Goal: Transaction & Acquisition: Purchase product/service

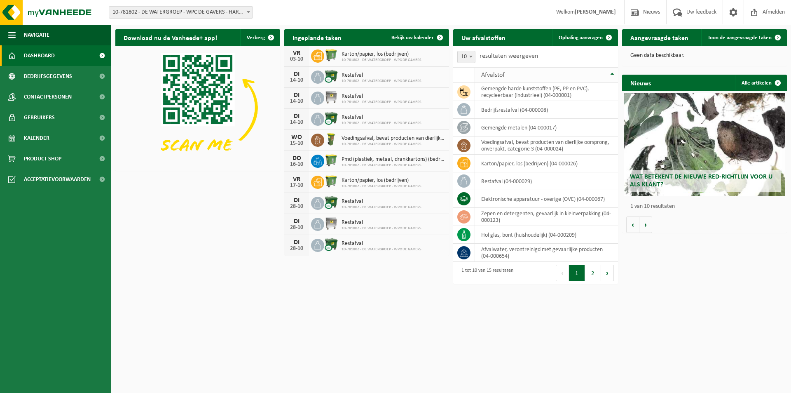
click at [612, 74] on th "Afvalstof" at bounding box center [546, 75] width 143 height 16
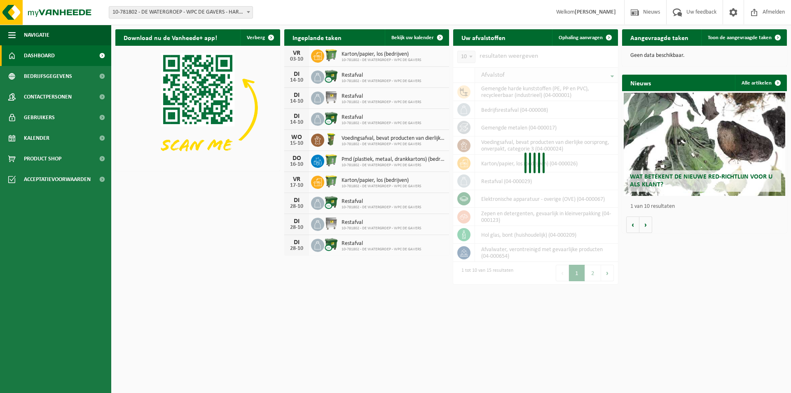
click at [612, 74] on div "Afvalstof gemengde harde kunststoffen (PE, PP en PVC), recycleerbaar (industrie…" at bounding box center [535, 164] width 165 height 194
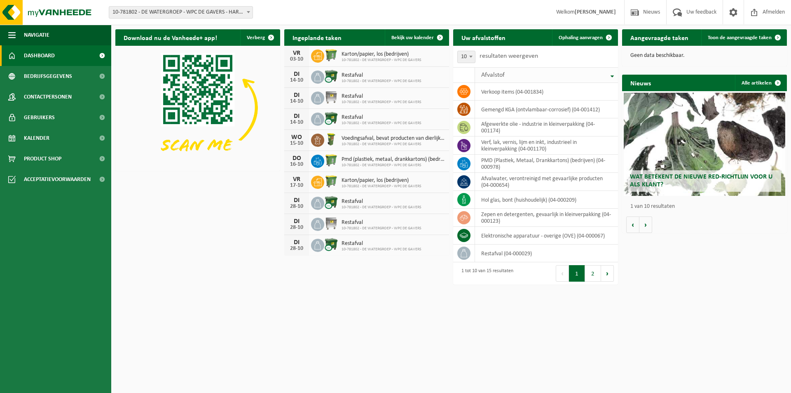
click at [612, 74] on th "Afvalstof" at bounding box center [546, 75] width 143 height 16
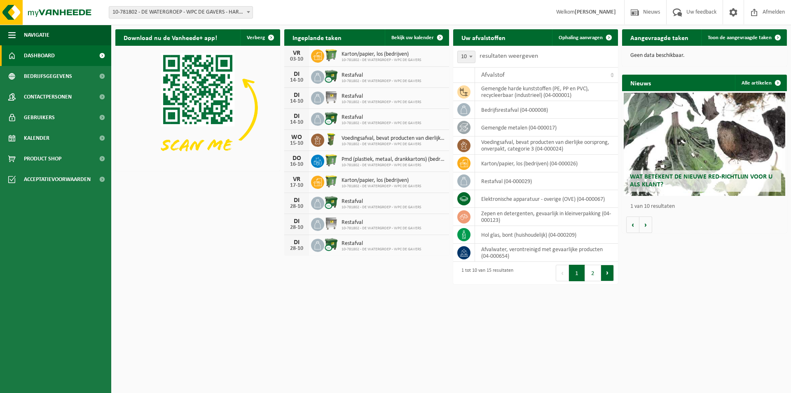
click at [605, 273] on button "Volgende" at bounding box center [607, 273] width 13 height 16
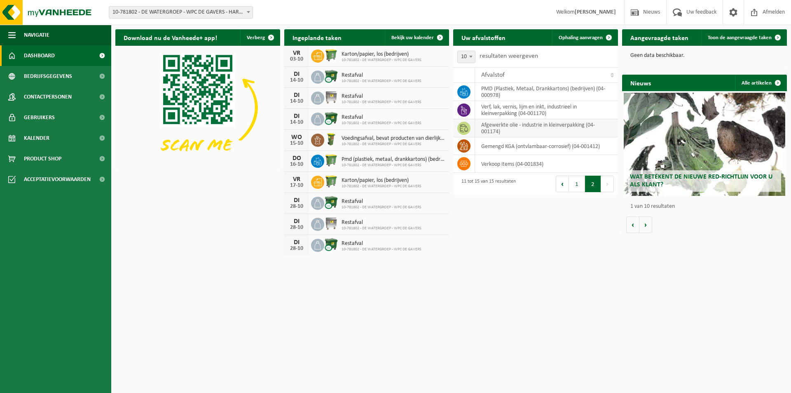
click at [467, 128] on icon at bounding box center [464, 128] width 8 height 8
click at [508, 130] on td "afgewerkte olie - industrie in kleinverpakking (04-001174)" at bounding box center [546, 128] width 143 height 18
click at [473, 124] on td at bounding box center [464, 128] width 22 height 18
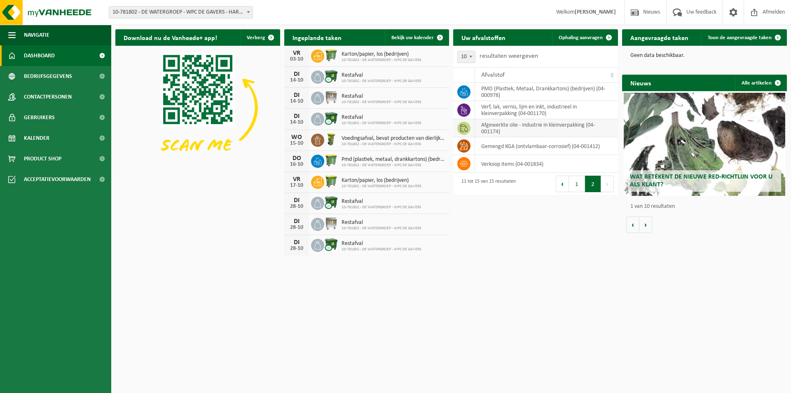
click at [505, 129] on td "afgewerkte olie - industrie in kleinverpakking (04-001174)" at bounding box center [546, 128] width 143 height 18
click at [463, 128] on icon at bounding box center [464, 128] width 8 height 8
click at [548, 128] on td "afgewerkte olie - industrie in kleinverpakking (04-001174)" at bounding box center [546, 128] width 143 height 18
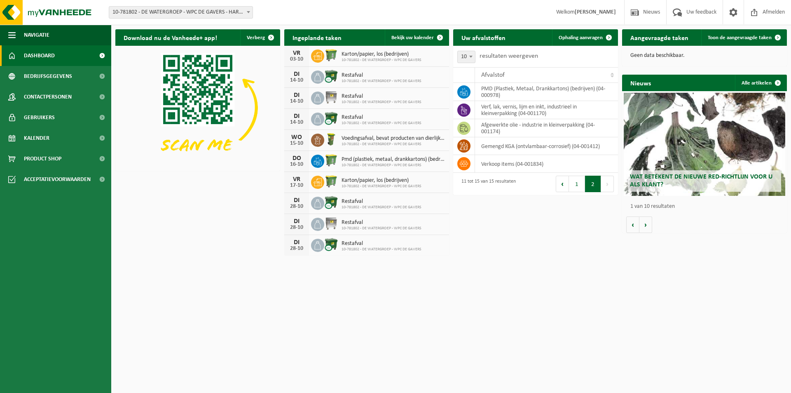
click at [96, 58] on span at bounding box center [102, 55] width 19 height 21
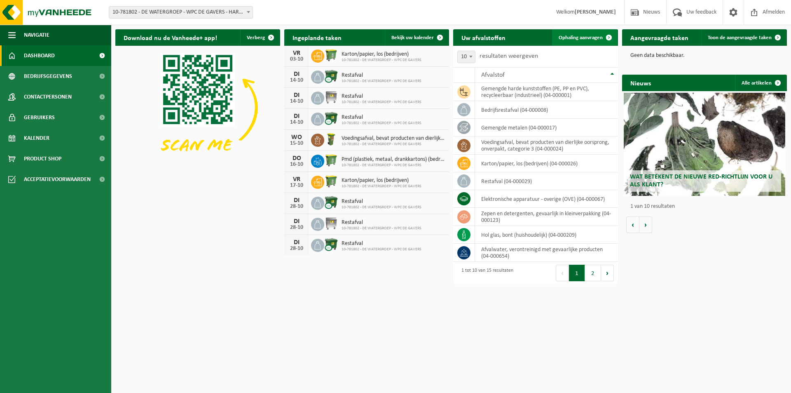
click at [583, 36] on span "Ophaling aanvragen" at bounding box center [581, 37] width 44 height 5
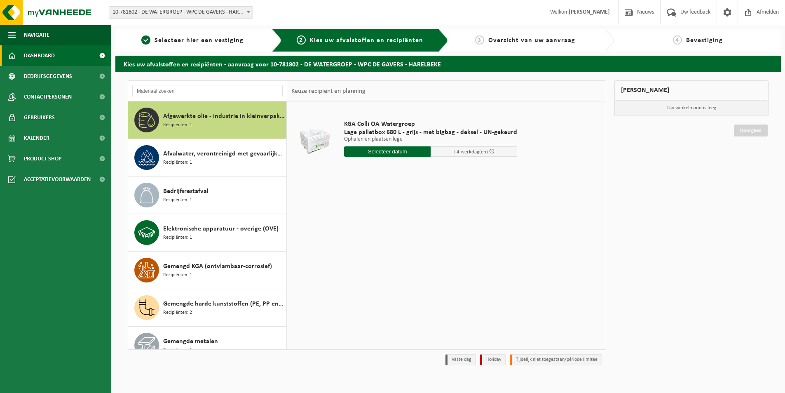
click at [37, 53] on span "Dashboard" at bounding box center [39, 55] width 31 height 21
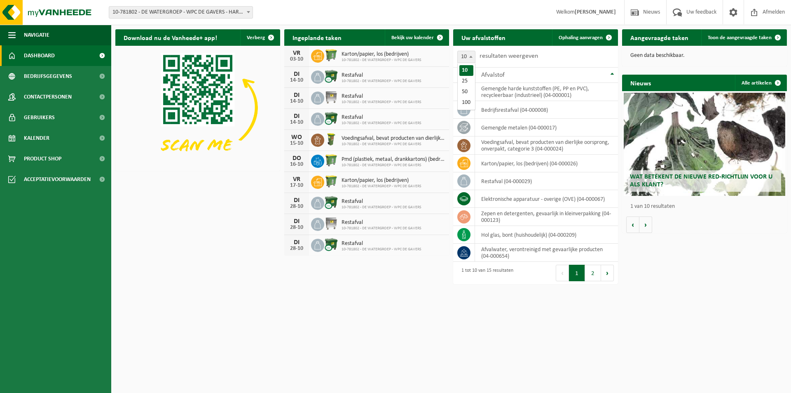
click at [470, 56] on b at bounding box center [470, 57] width 3 height 2
select select "25"
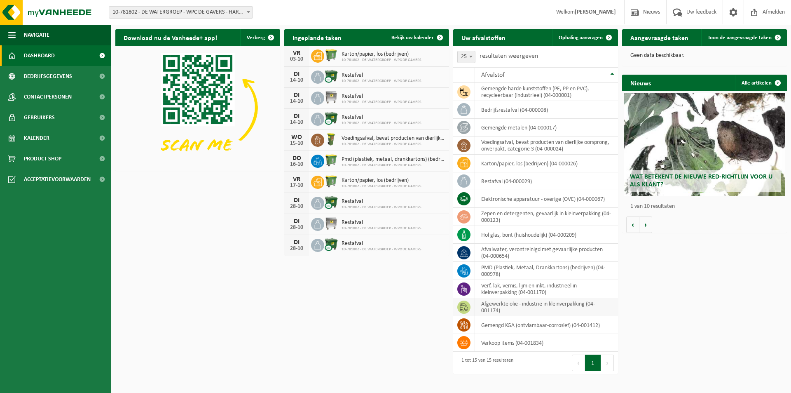
click at [530, 308] on td "afgewerkte olie - industrie in kleinverpakking (04-001174)" at bounding box center [546, 307] width 143 height 18
click at [511, 93] on td "gemengde harde kunststoffen (PE, PP en PVC), recycleerbaar (industrieel) (04-00…" at bounding box center [546, 92] width 143 height 18
click at [519, 129] on td "gemengde metalen (04-000017)" at bounding box center [546, 128] width 143 height 18
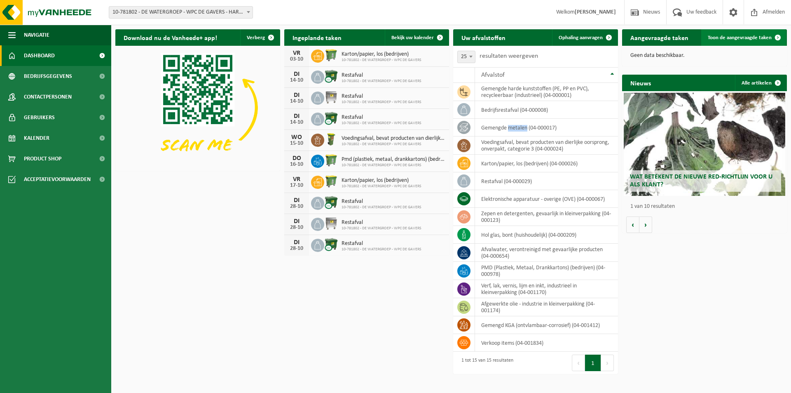
click at [721, 36] on span "Toon de aangevraagde taken" at bounding box center [740, 37] width 64 height 5
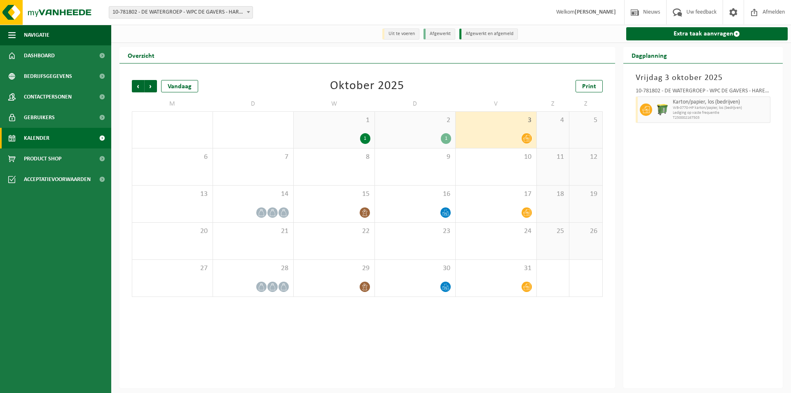
click at [693, 86] on div "10-781802 - DE WATERGROEP - WPC DE GAVERS - HARELBEKE Karton/papier, los (bedri…" at bounding box center [703, 104] width 143 height 40
click at [53, 159] on span "Product Shop" at bounding box center [42, 158] width 37 height 21
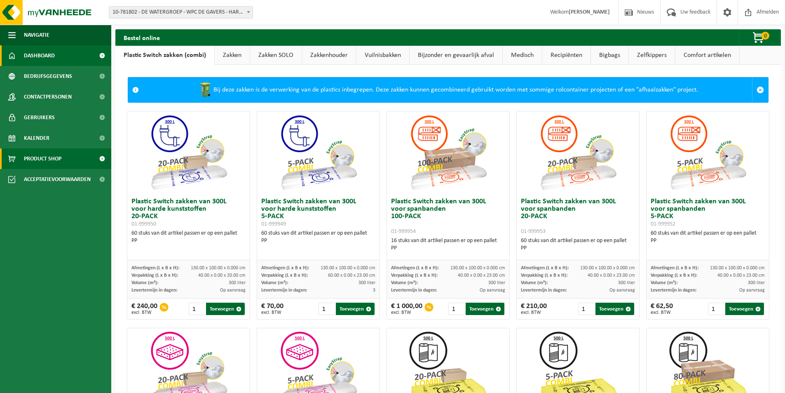
click at [44, 54] on span "Dashboard" at bounding box center [39, 55] width 31 height 21
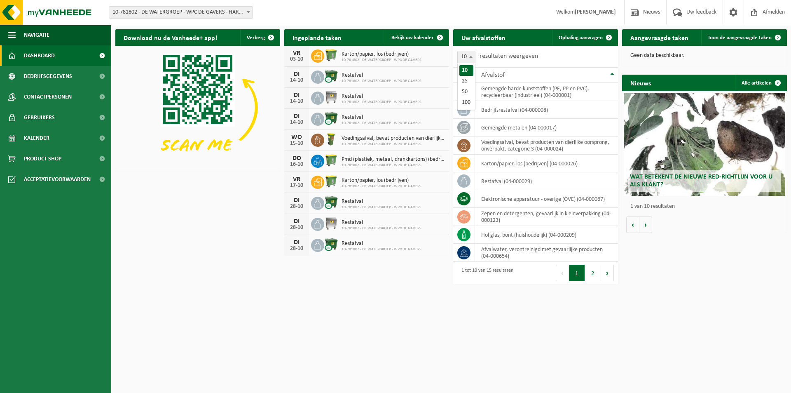
click at [472, 55] on span at bounding box center [471, 56] width 8 height 11
select select "25"
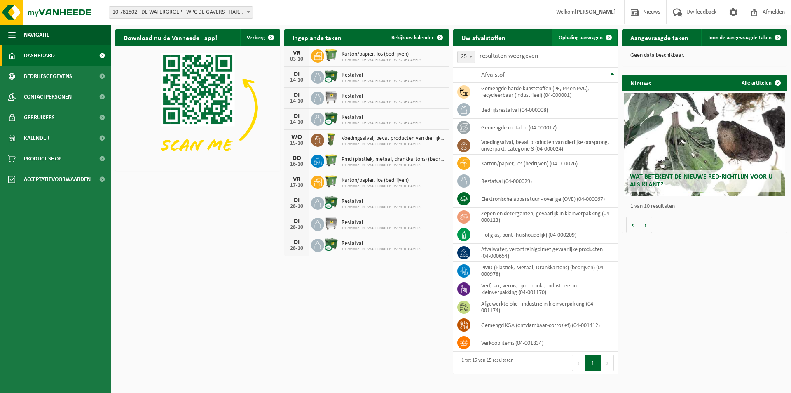
click at [576, 37] on span "Ophaling aanvragen" at bounding box center [581, 37] width 44 height 5
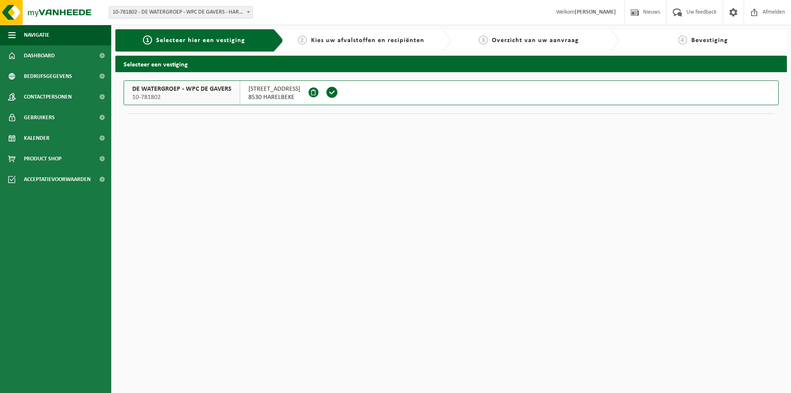
click at [222, 99] on span "10-781802" at bounding box center [181, 97] width 99 height 8
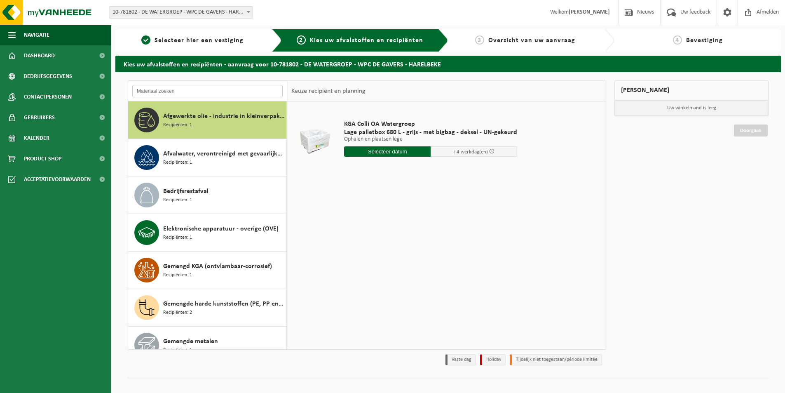
click at [195, 91] on input "text" at bounding box center [207, 91] width 150 height 12
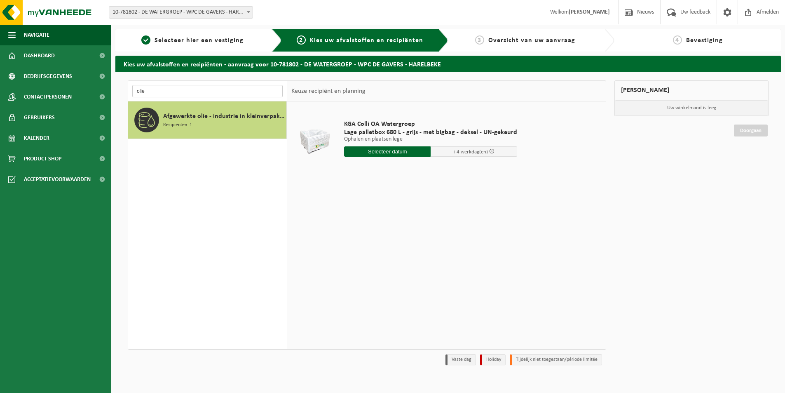
type input "olie"
click at [159, 119] on div "Afgewerkte olie - industrie in kleinverpakking Recipiënten: 1" at bounding box center [207, 119] width 159 height 37
click at [489, 152] on span at bounding box center [491, 150] width 5 height 5
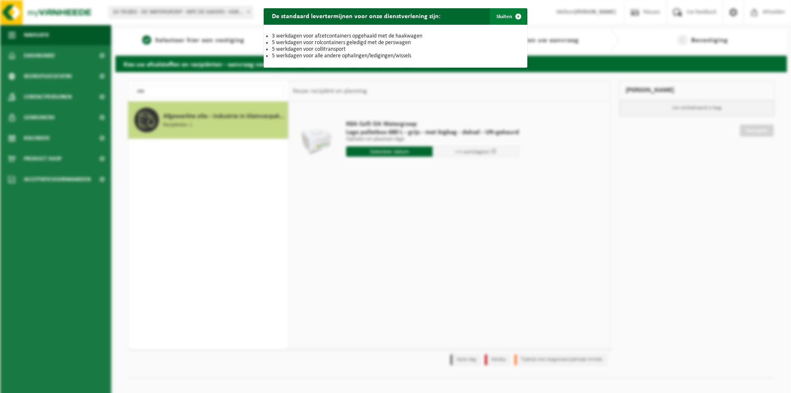
click at [513, 15] on span "button" at bounding box center [518, 16] width 16 height 16
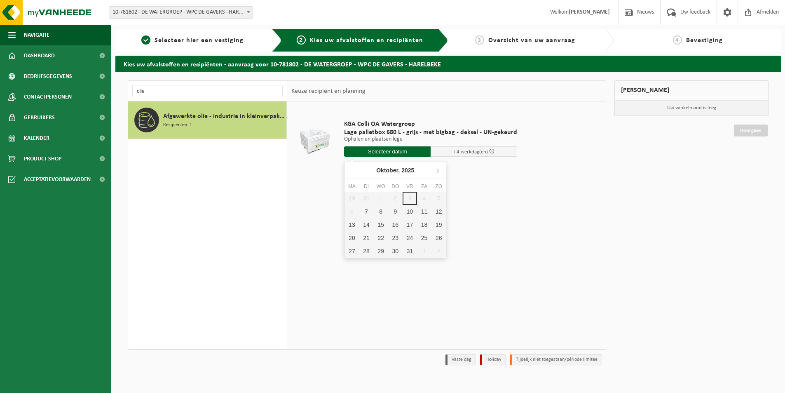
click at [387, 152] on input "text" at bounding box center [387, 151] width 87 height 10
click at [395, 210] on div "9" at bounding box center [395, 211] width 14 height 13
type input "Van [DATE]"
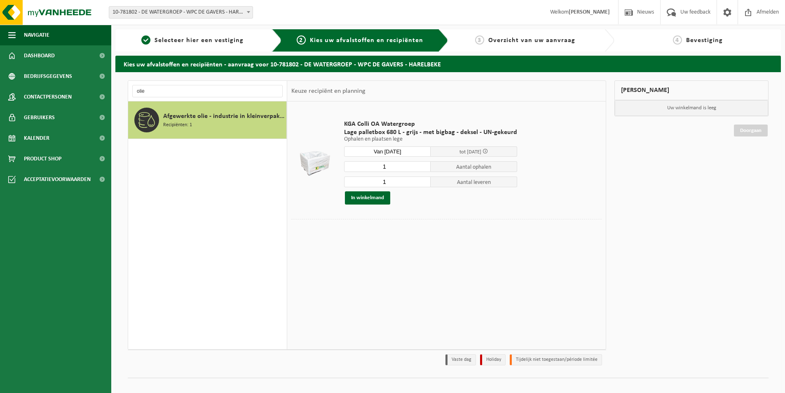
click at [455, 192] on div "In winkelmand" at bounding box center [430, 197] width 173 height 13
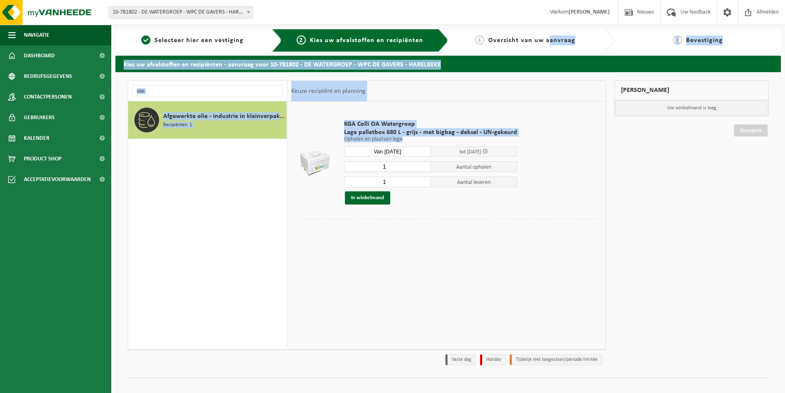
drag, startPoint x: 548, startPoint y: 43, endPoint x: 438, endPoint y: 165, distance: 164.2
click at [438, 165] on div "1 Selecteer hier een vestiging 2 Kies uw afvalstoffen en recipiënten 3 Overzich…" at bounding box center [448, 213] width 674 height 369
click at [370, 199] on button "In winkelmand" at bounding box center [367, 197] width 45 height 13
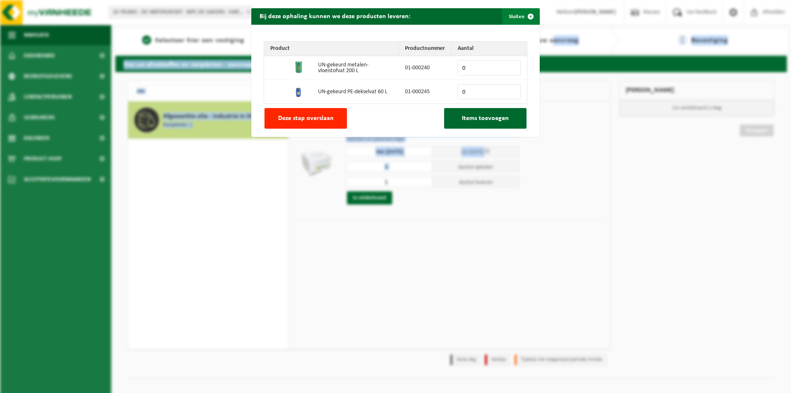
click at [528, 16] on span "button" at bounding box center [530, 16] width 16 height 16
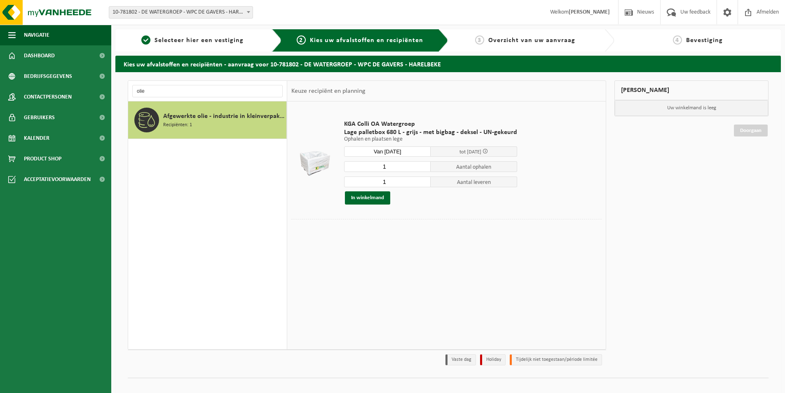
click at [478, 254] on div "KGA Colli OA Watergroep Lage palletbox 680 L - grijs - met bigbag - deksel - UN…" at bounding box center [446, 224] width 318 height 247
